Goal: Navigation & Orientation: Find specific page/section

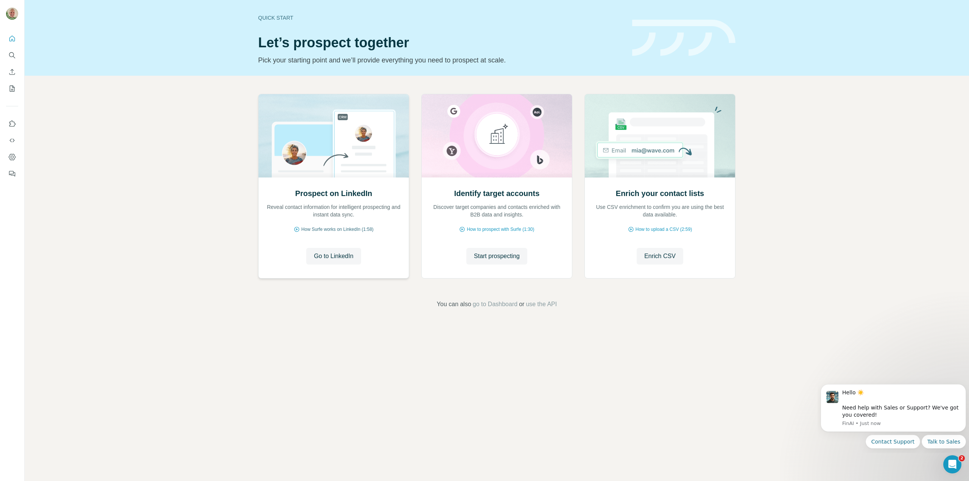
click at [331, 226] on span "How Surfe works on LinkedIn (1:58)" at bounding box center [337, 229] width 72 height 7
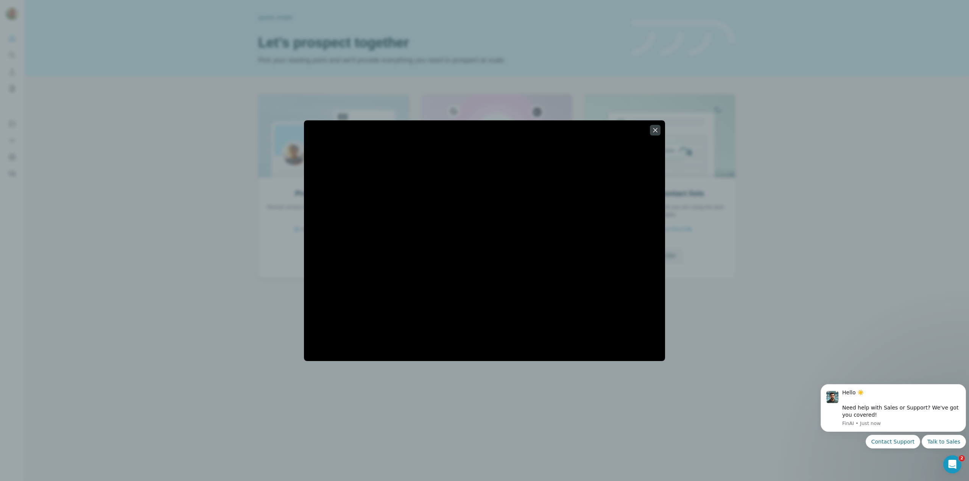
click at [331, 226] on div at bounding box center [484, 241] width 361 height 226
click at [654, 131] on icon "button" at bounding box center [655, 130] width 4 height 4
click at [654, 131] on img at bounding box center [660, 135] width 151 height 83
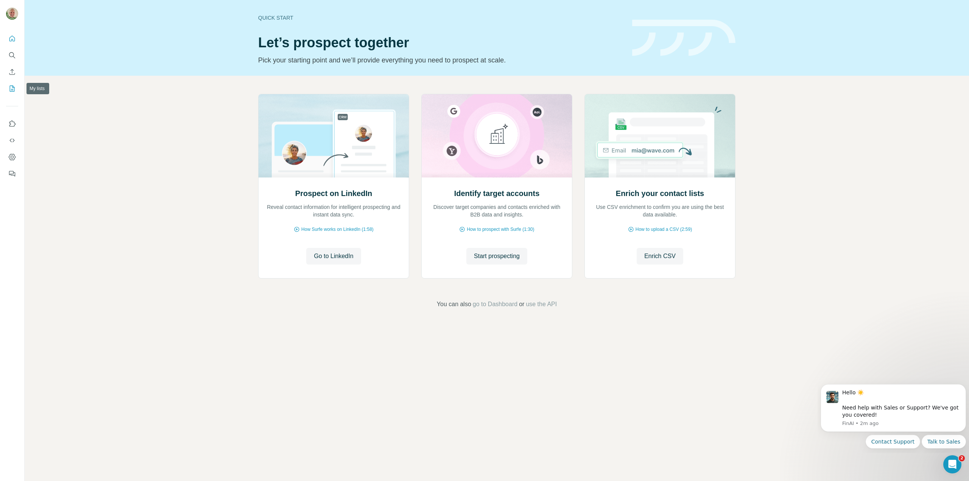
click at [14, 89] on icon "My lists" at bounding box center [12, 89] width 8 height 8
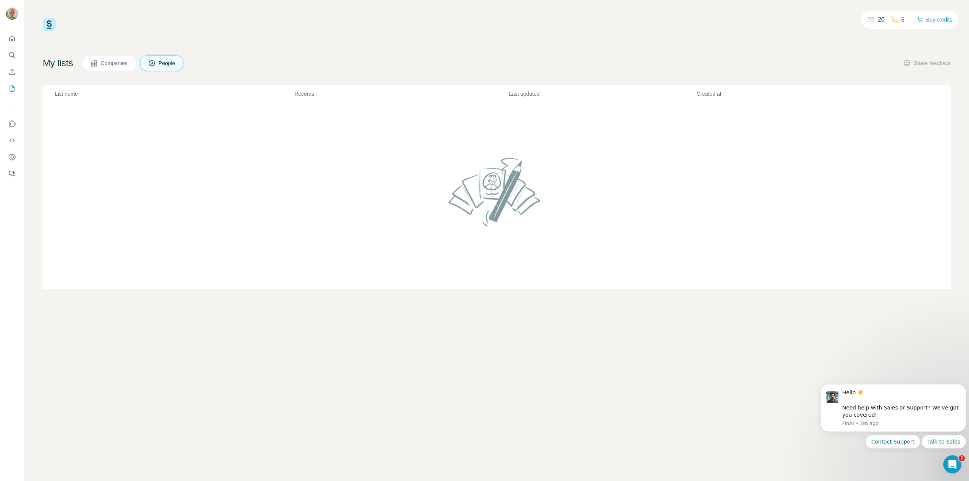
click at [868, 20] on icon at bounding box center [871, 20] width 8 height 8
click at [927, 18] on button "Buy credits" at bounding box center [934, 19] width 35 height 11
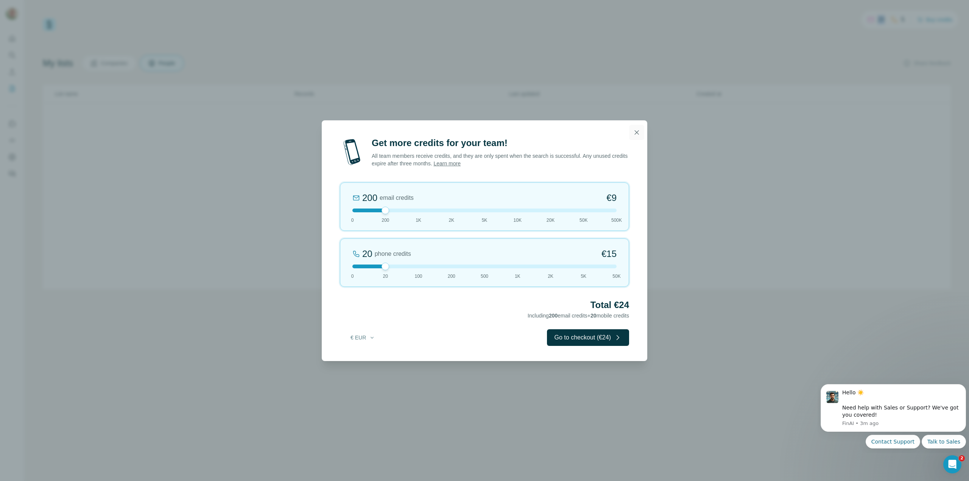
click at [636, 134] on icon "button" at bounding box center [637, 133] width 8 height 8
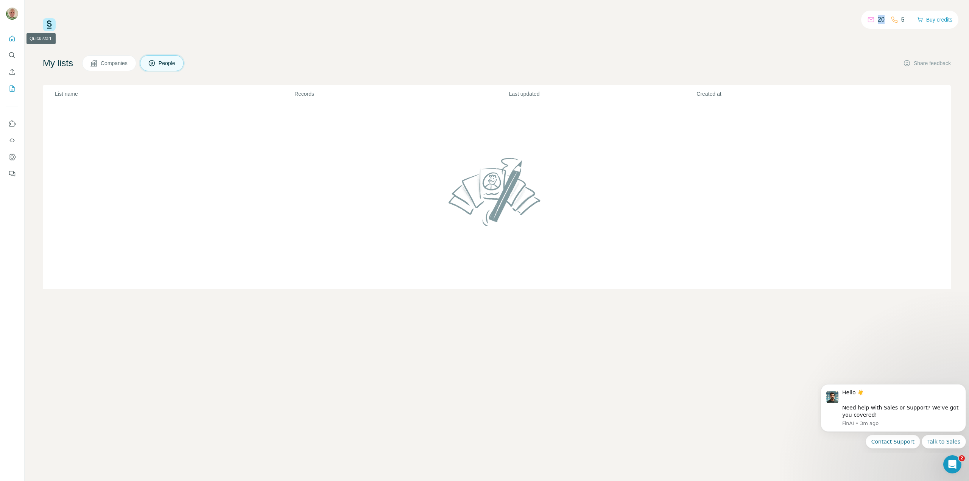
click at [13, 41] on icon "Quick start" at bounding box center [12, 39] width 6 height 6
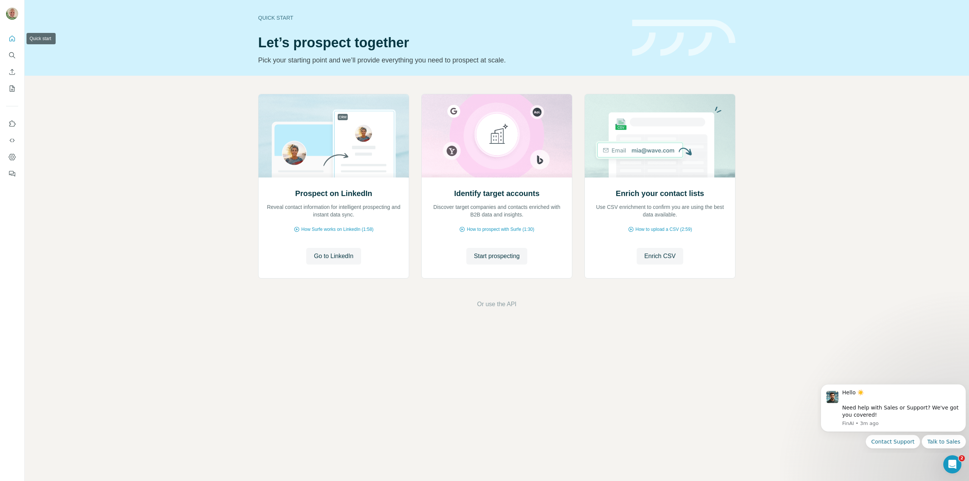
click at [13, 41] on icon "Quick start" at bounding box center [12, 39] width 6 height 6
click at [10, 157] on icon "Dashboard" at bounding box center [12, 157] width 8 height 8
